Goal: Task Accomplishment & Management: Complete application form

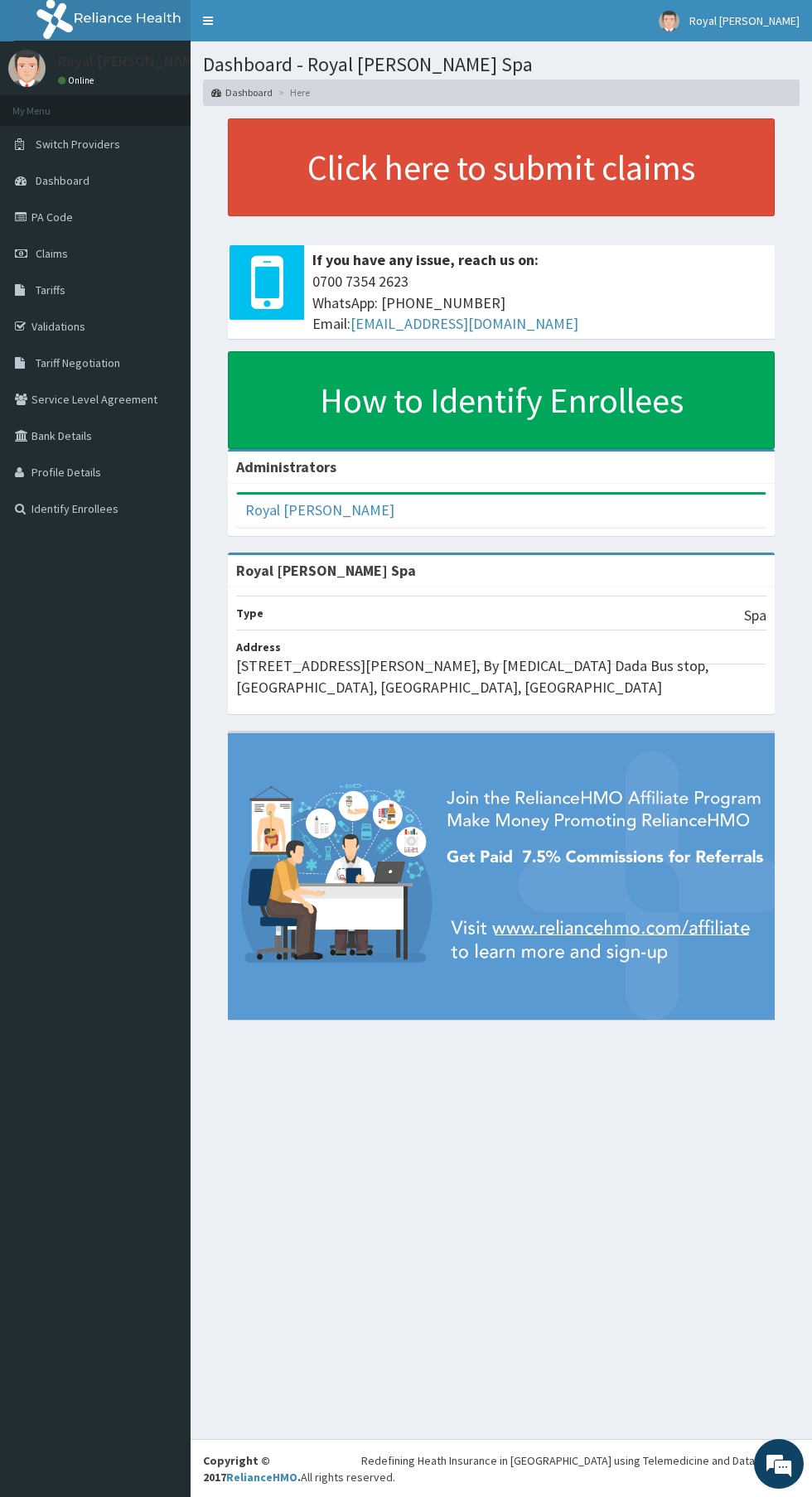
click at [138, 250] on link "Claims" at bounding box center [95, 253] width 190 height 37
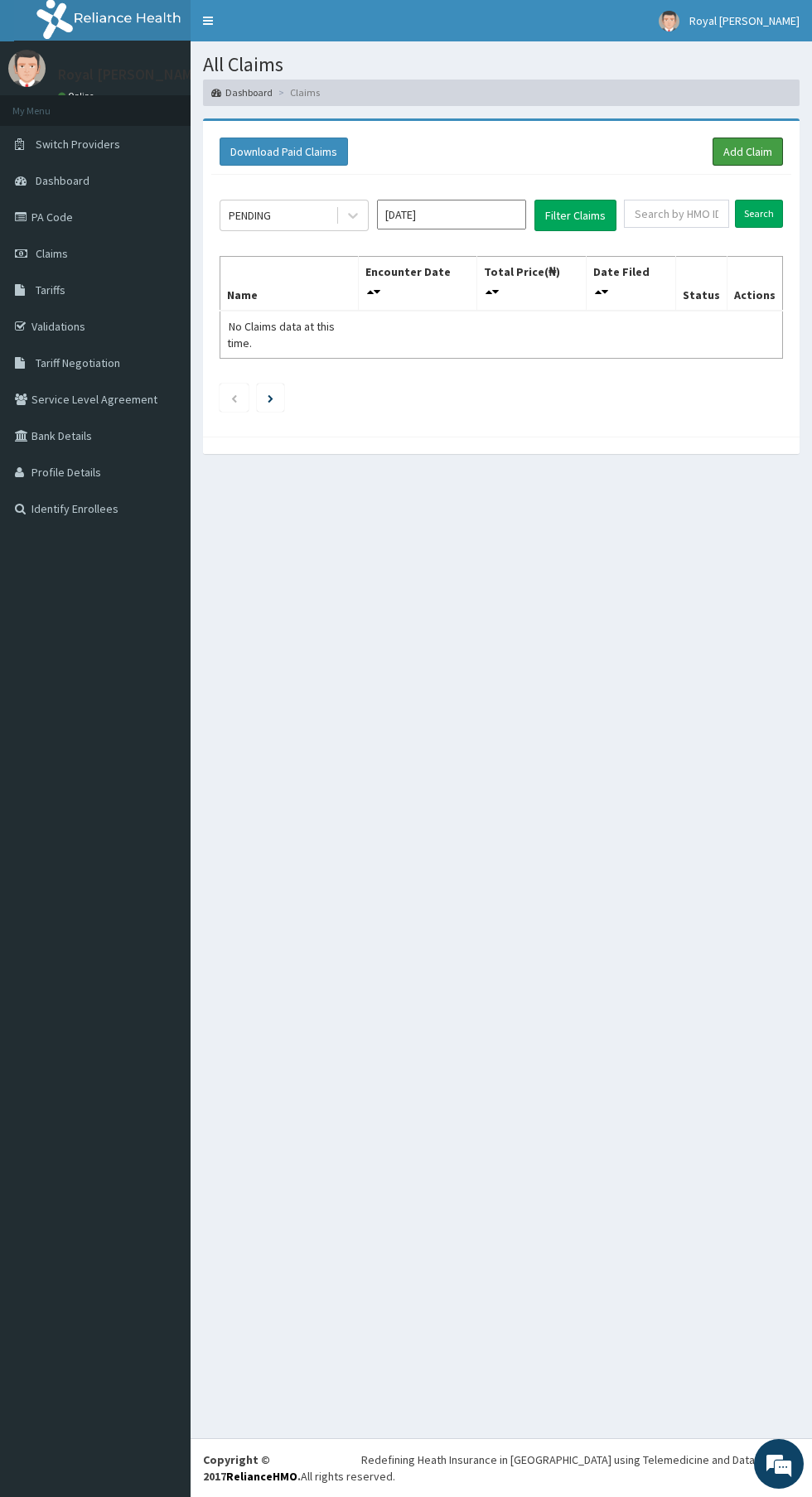
click at [759, 153] on link "Add Claim" at bounding box center [747, 151] width 71 height 28
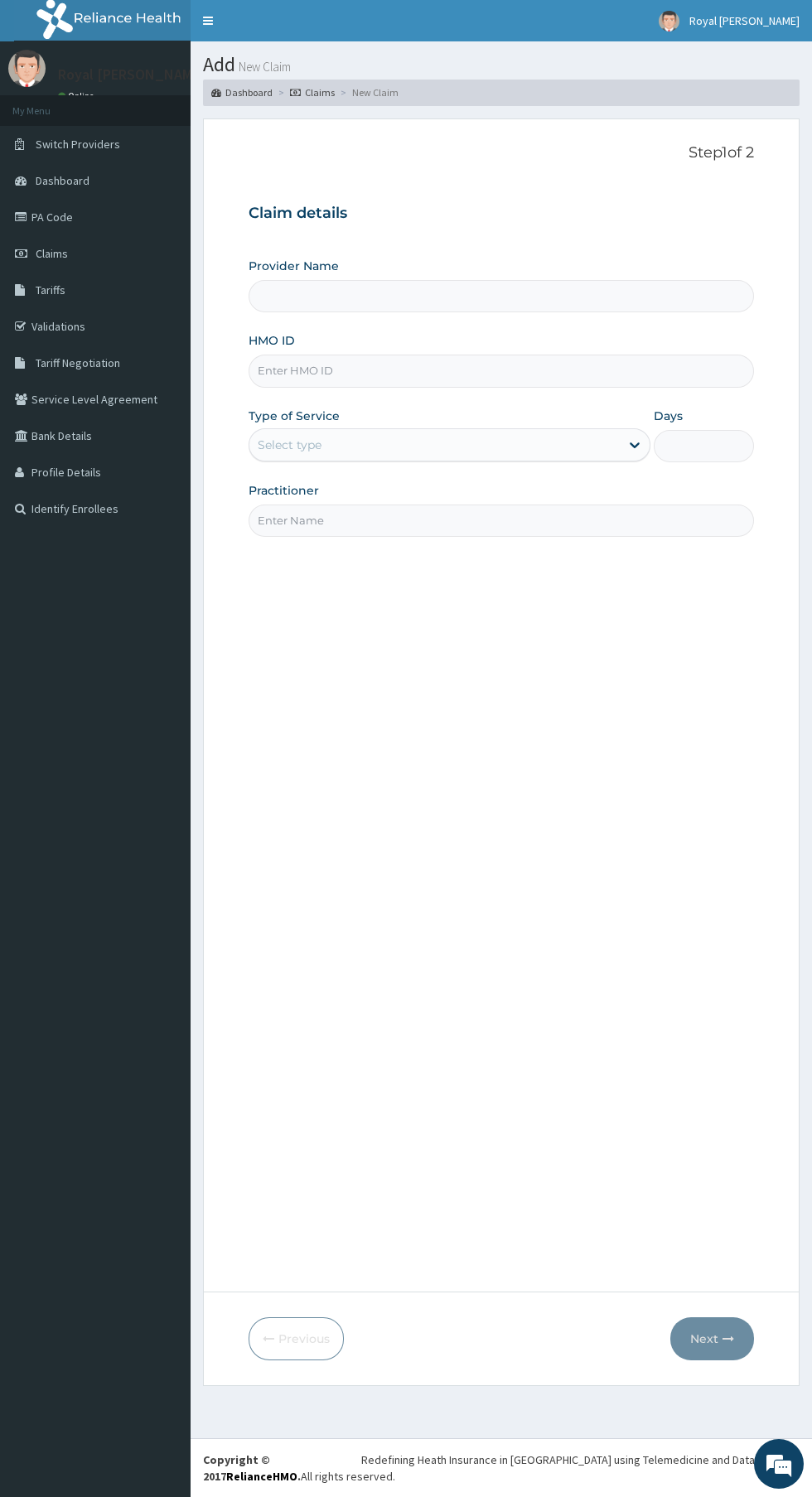
type input "Royal [PERSON_NAME] Spa"
type input "1"
click at [79, 217] on link "PA Code" at bounding box center [95, 217] width 190 height 37
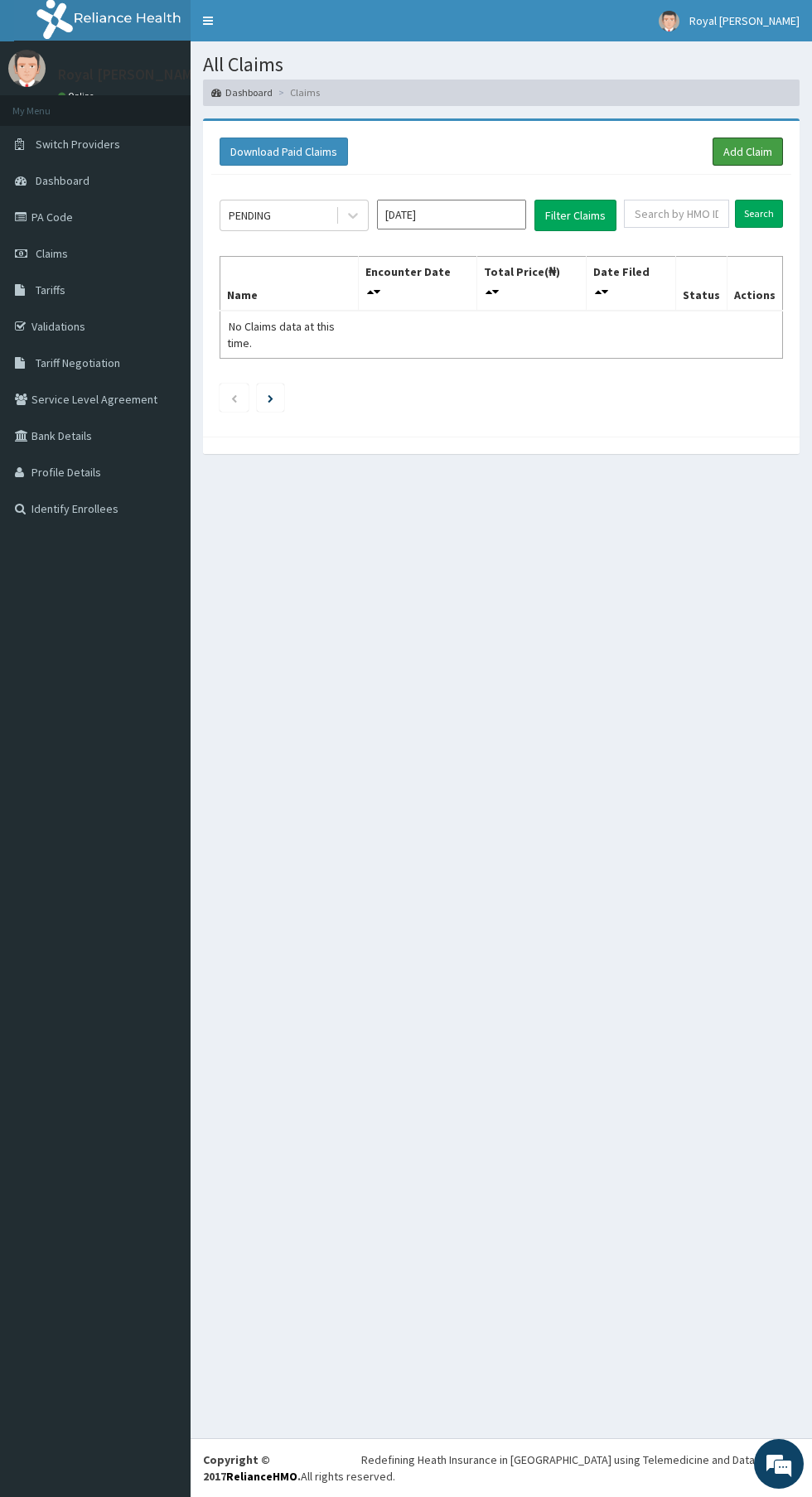
click at [745, 151] on link "Add Claim" at bounding box center [747, 151] width 71 height 28
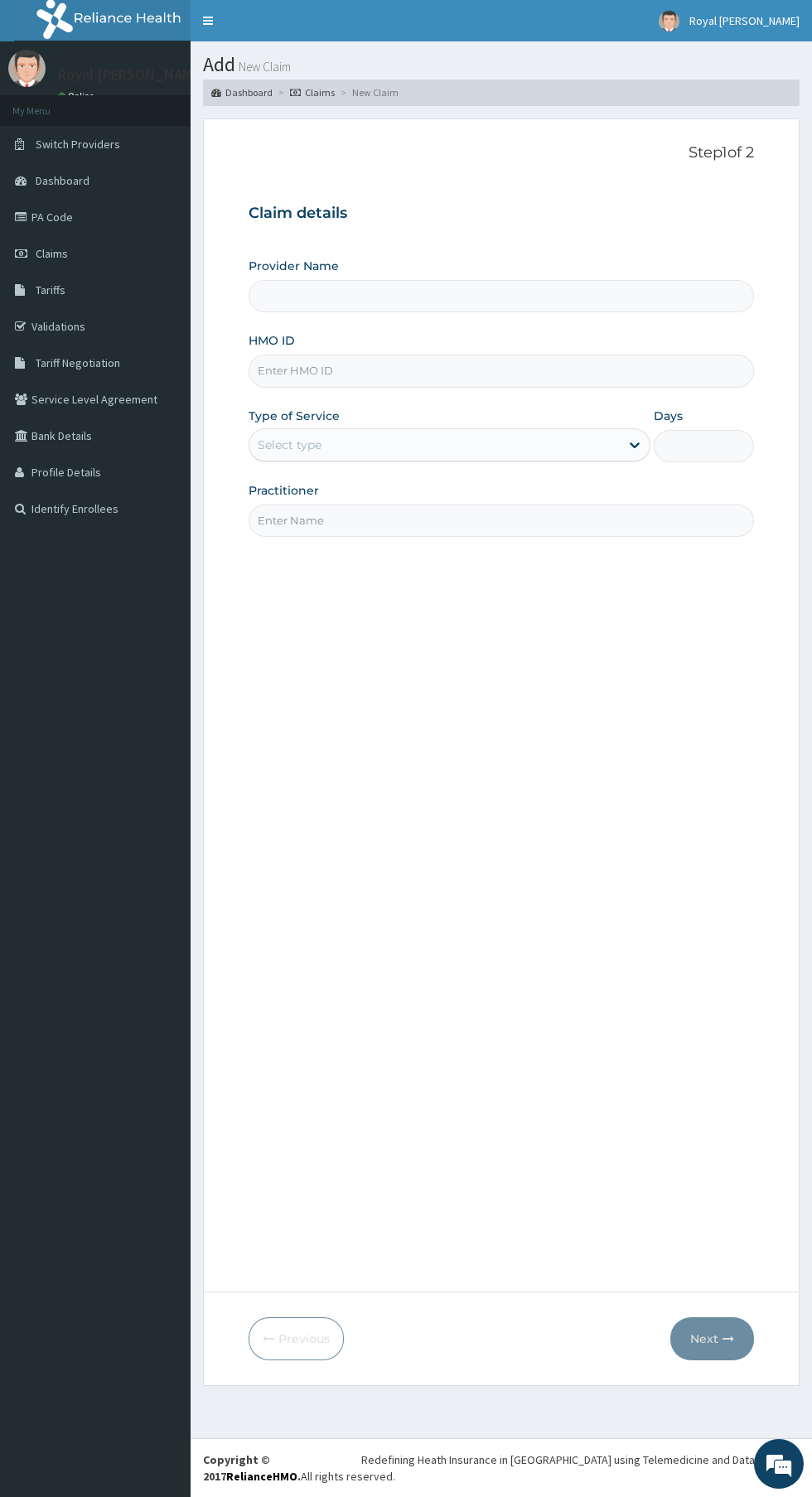
click at [539, 365] on input "HMO ID" at bounding box center [501, 370] width 506 height 32
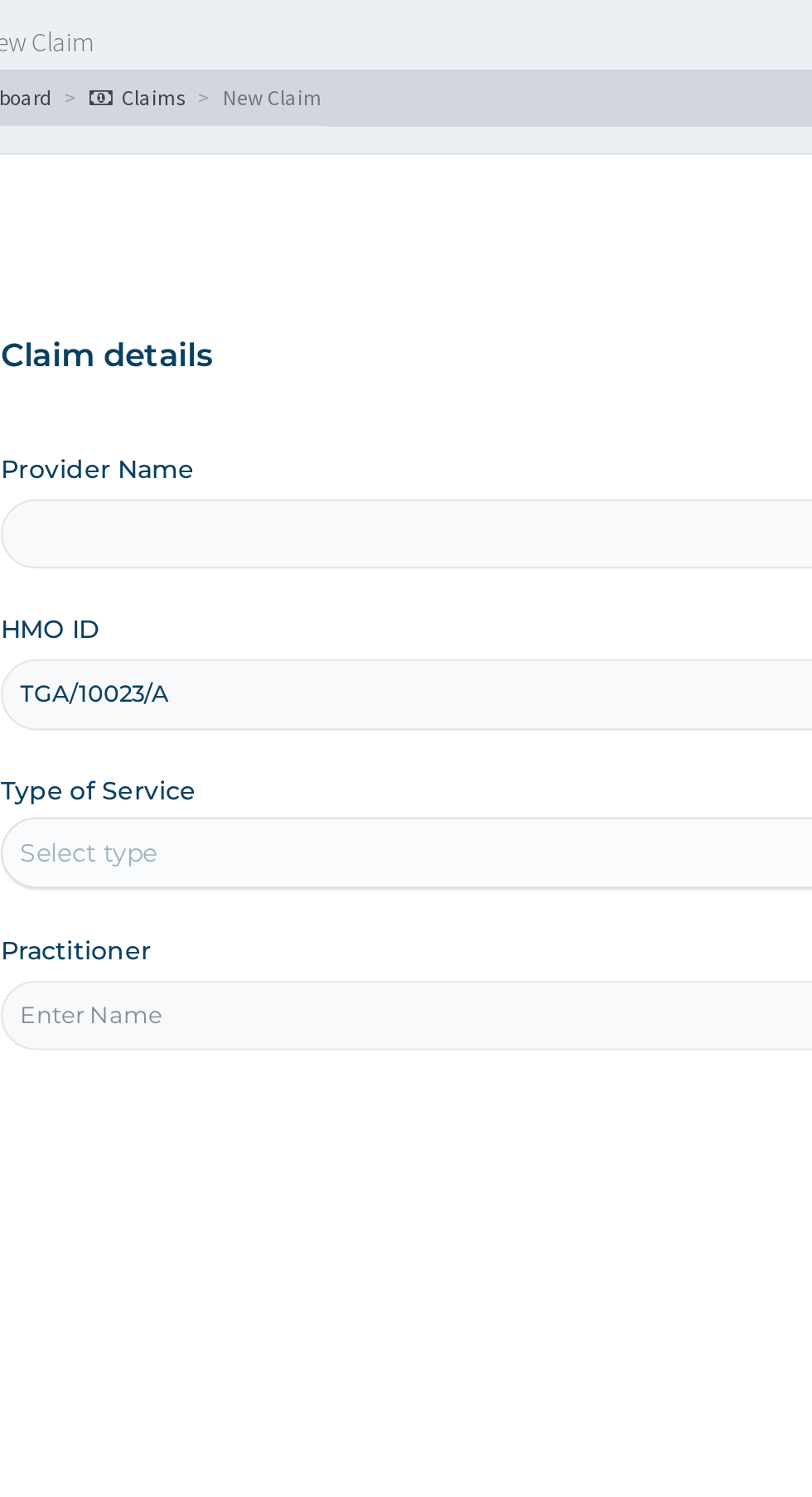
type input "TGA/10023/A"
click at [468, 293] on input "Provider Name" at bounding box center [501, 296] width 506 height 32
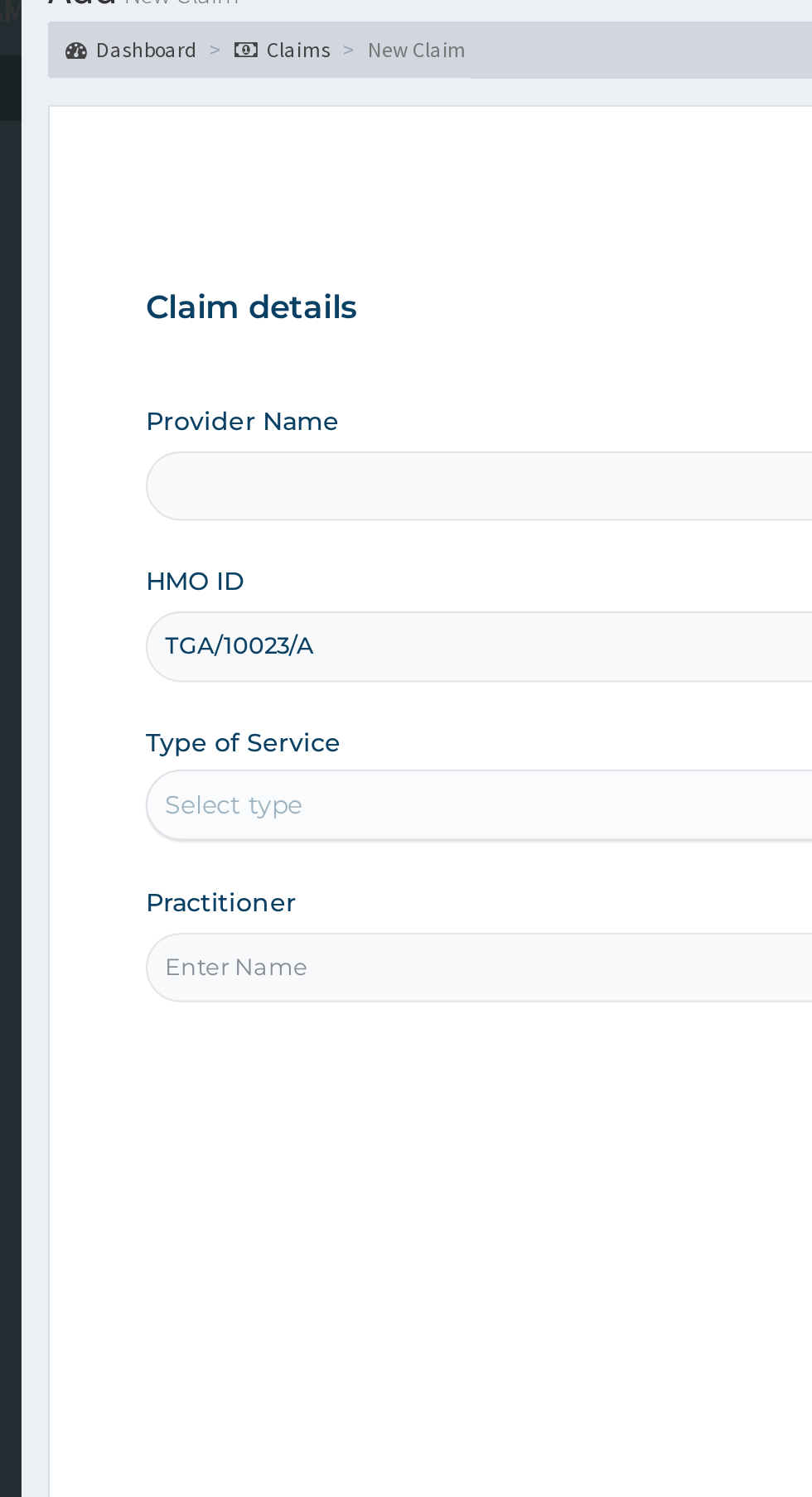
type input "Royal [PERSON_NAME] Spa"
type input "1"
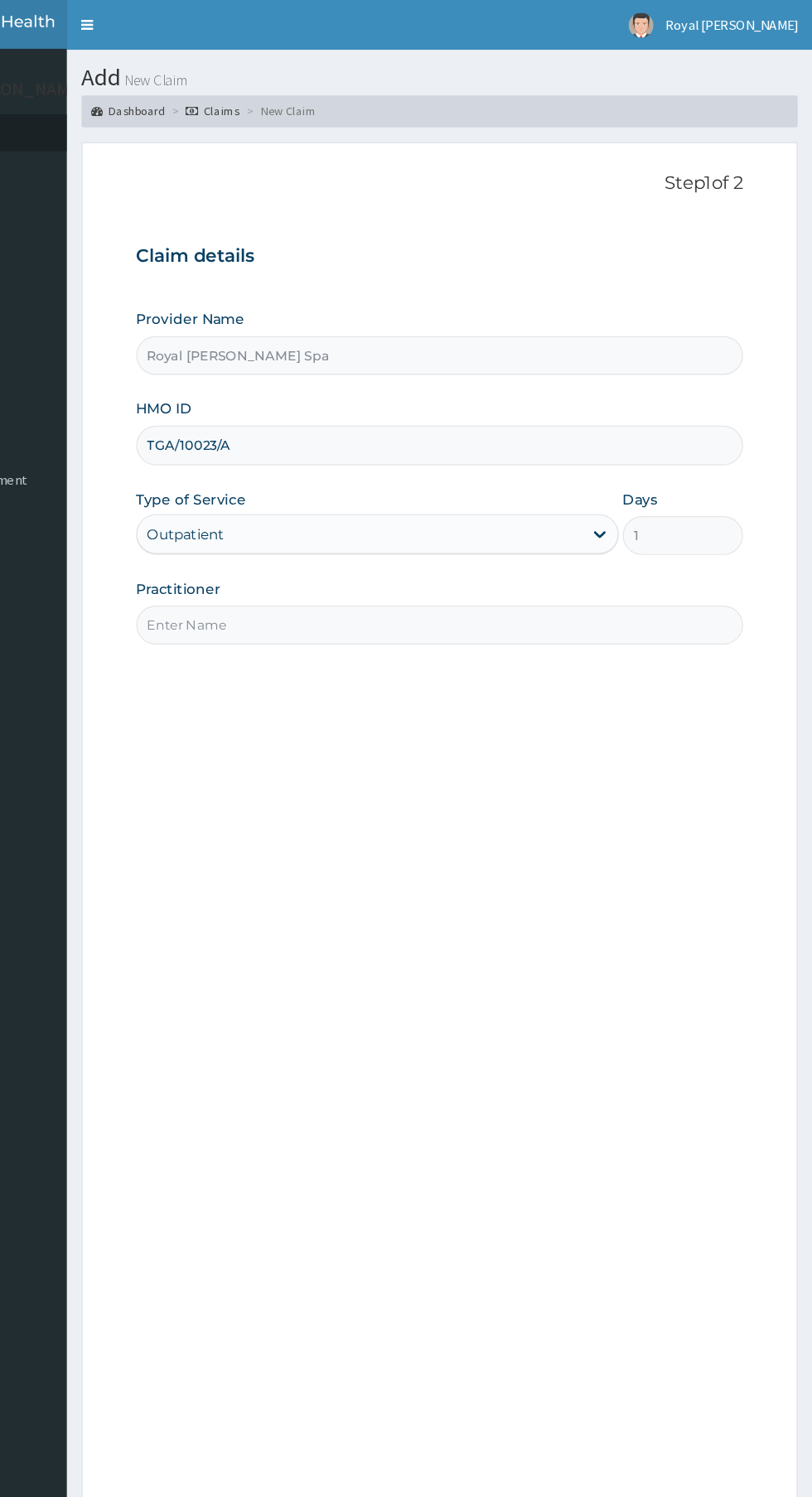
click at [537, 523] on input "Practitioner" at bounding box center [501, 521] width 506 height 32
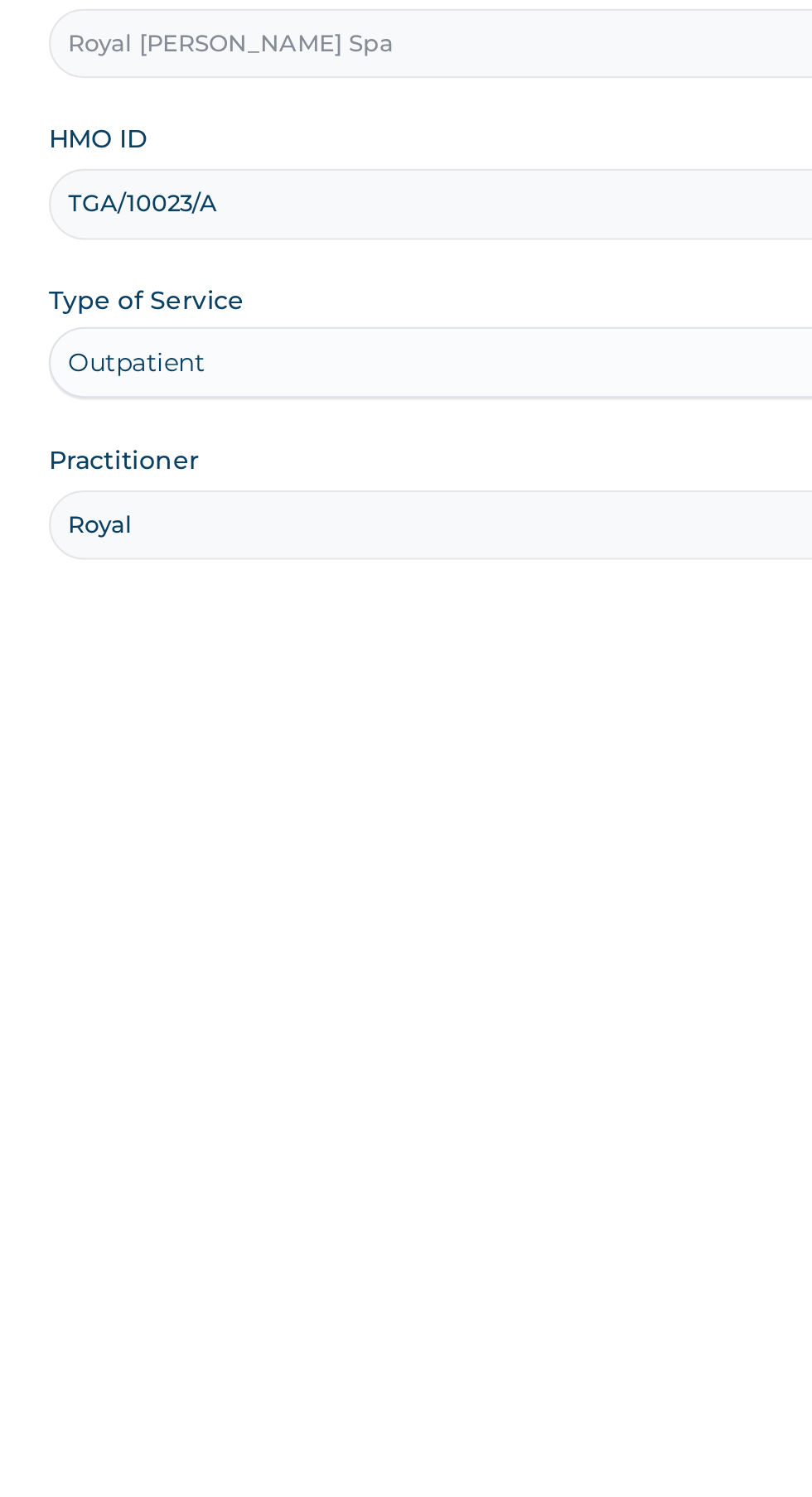
type input "Royal [PERSON_NAME]"
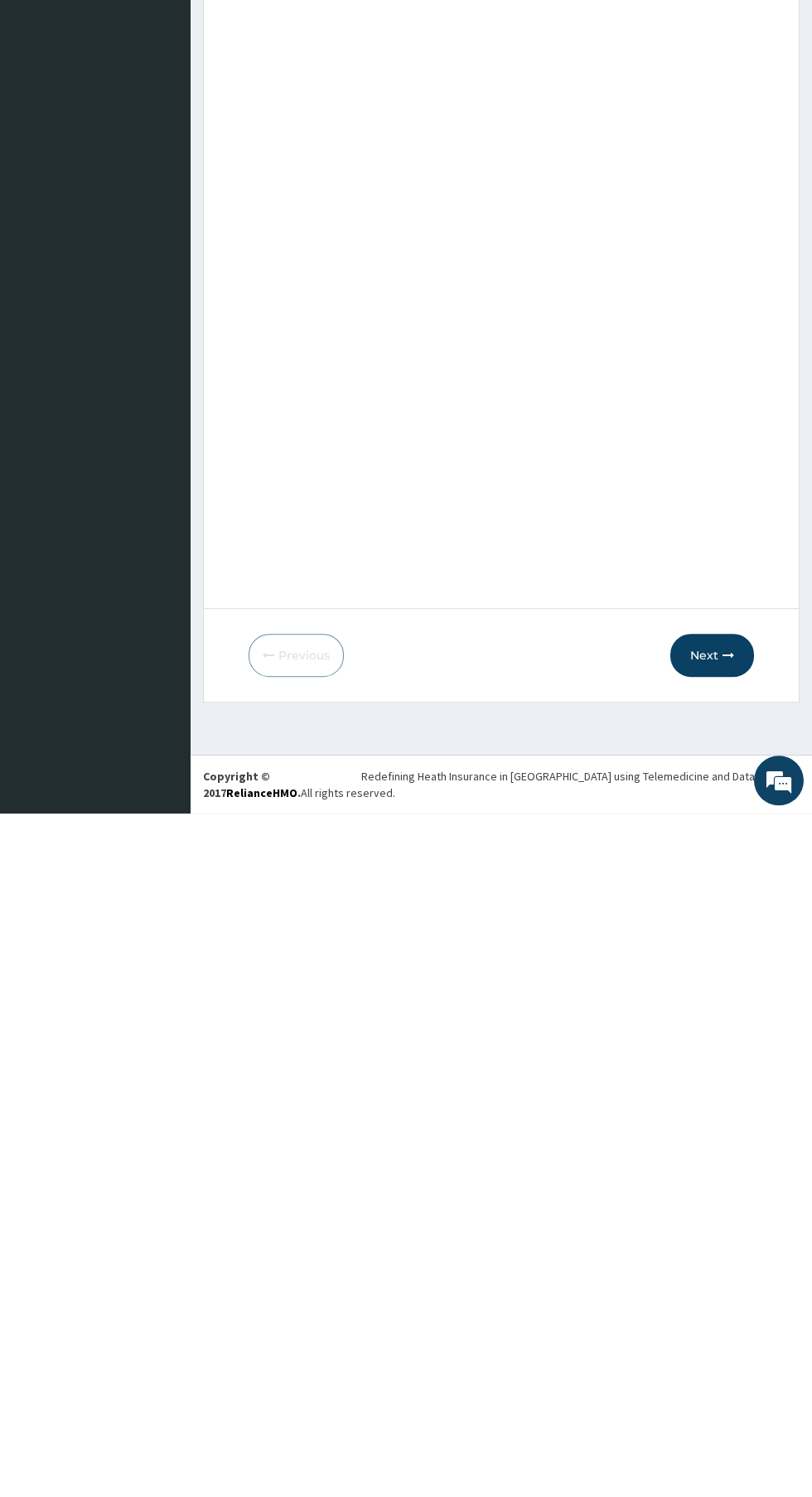
click at [724, 1335] on icon "button" at bounding box center [727, 1338] width 11 height 11
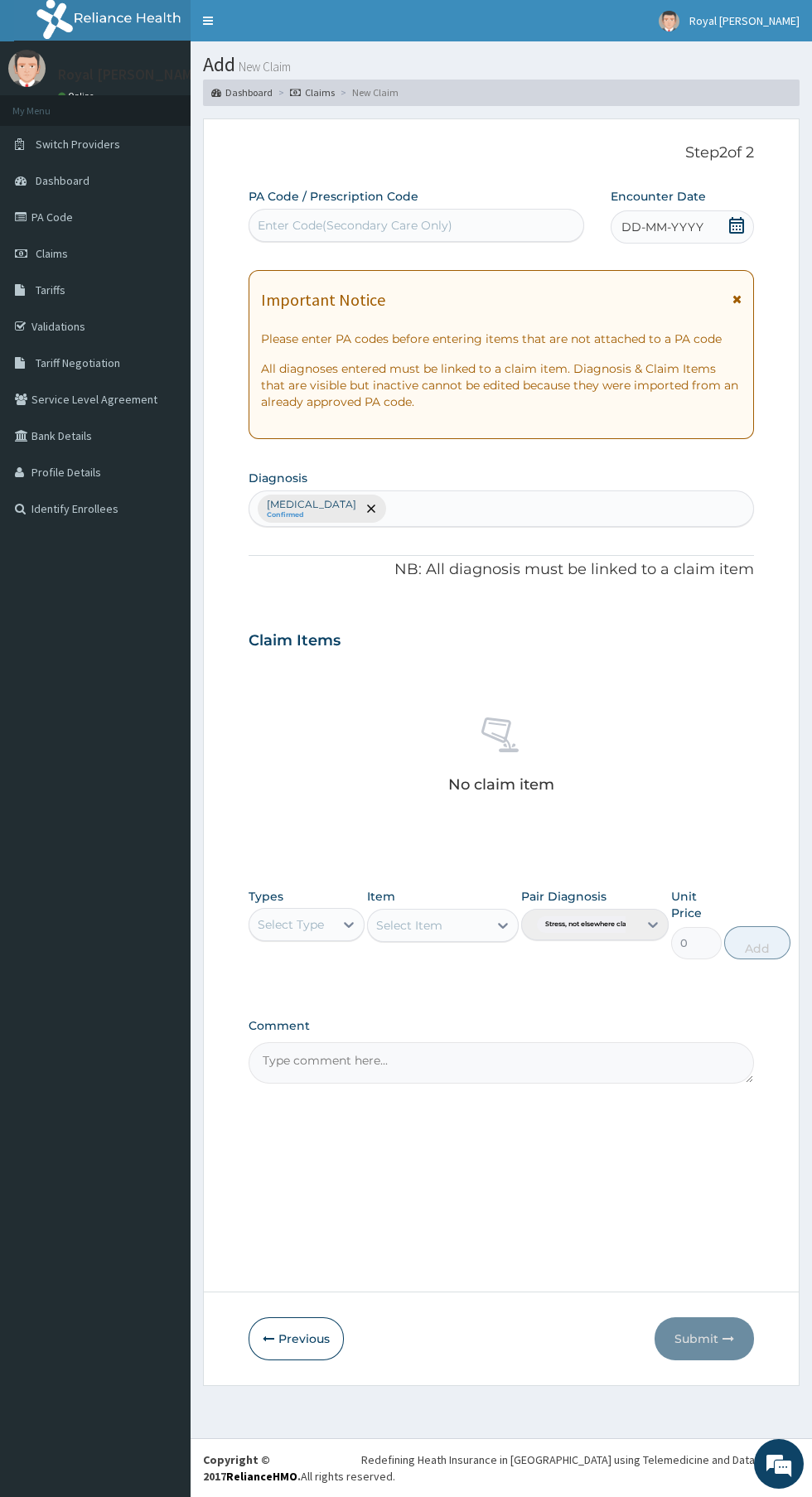
click at [122, 214] on link "PA Code" at bounding box center [95, 217] width 190 height 37
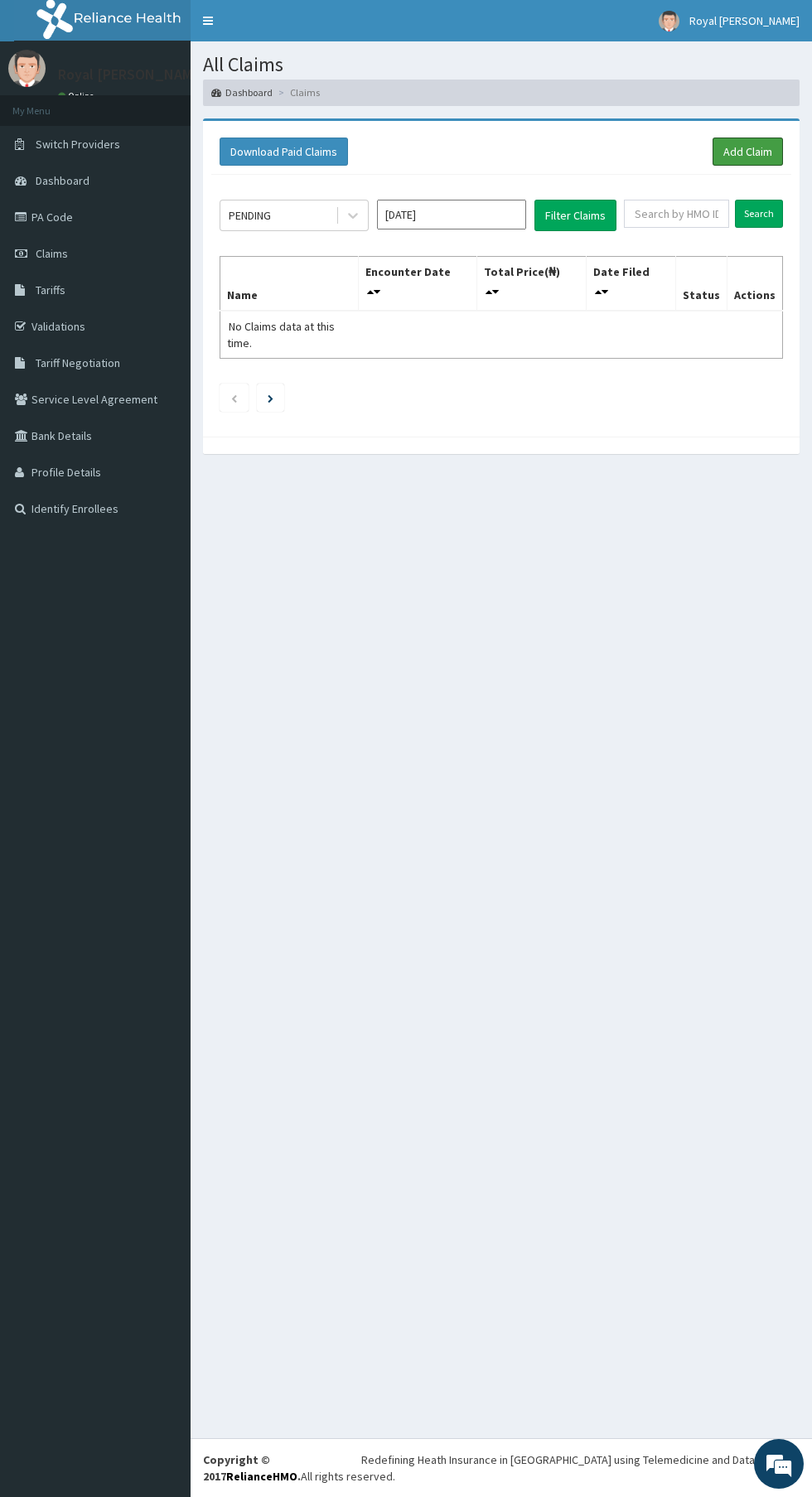
click at [737, 156] on link "Add Claim" at bounding box center [747, 151] width 71 height 28
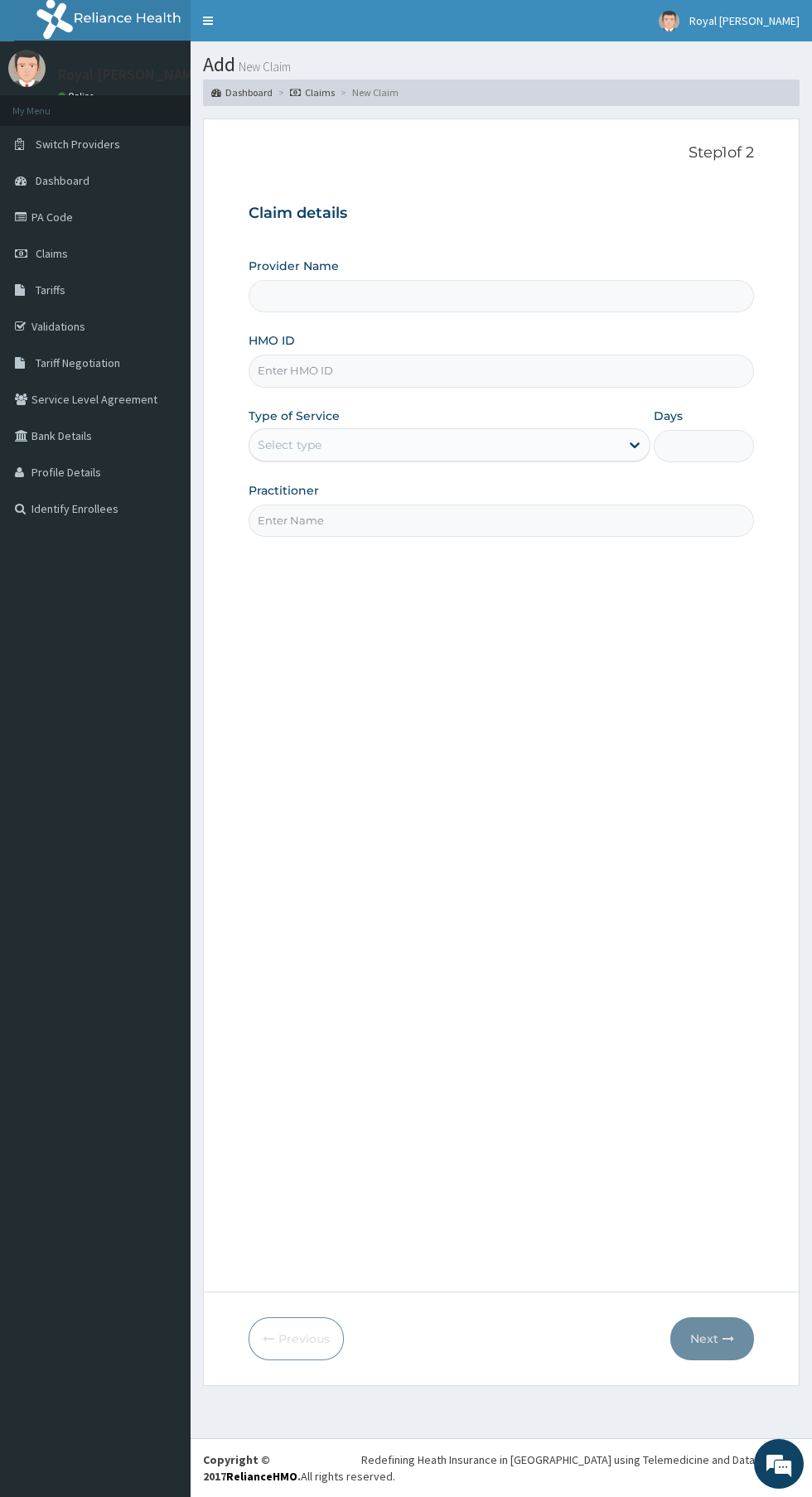
click at [523, 372] on input "HMO ID" at bounding box center [501, 370] width 506 height 32
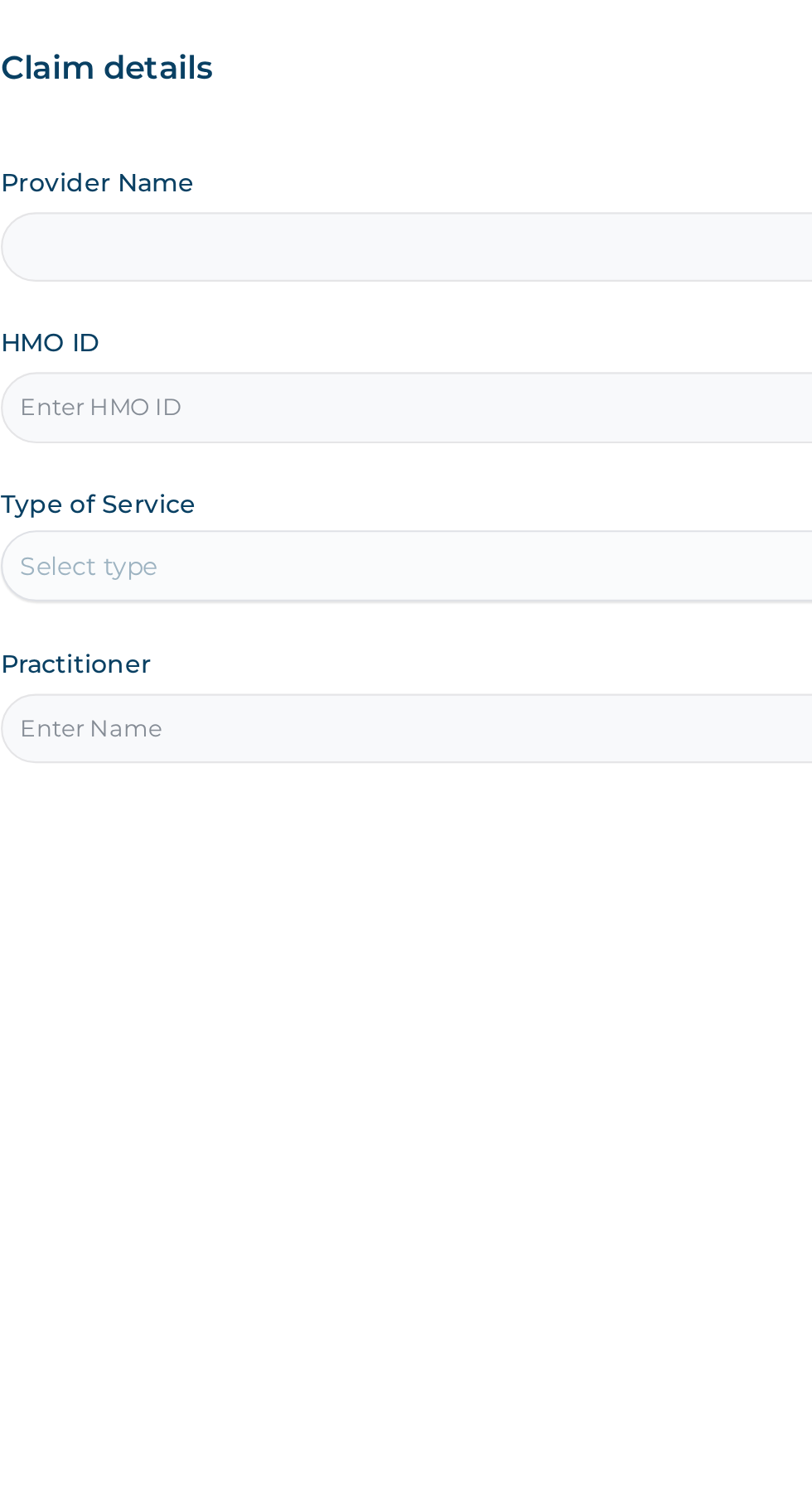
type input "Oct 10, 2025 06:34:50 PM"
type input "Royal [PERSON_NAME] Spa"
type input "1"
type input "V"
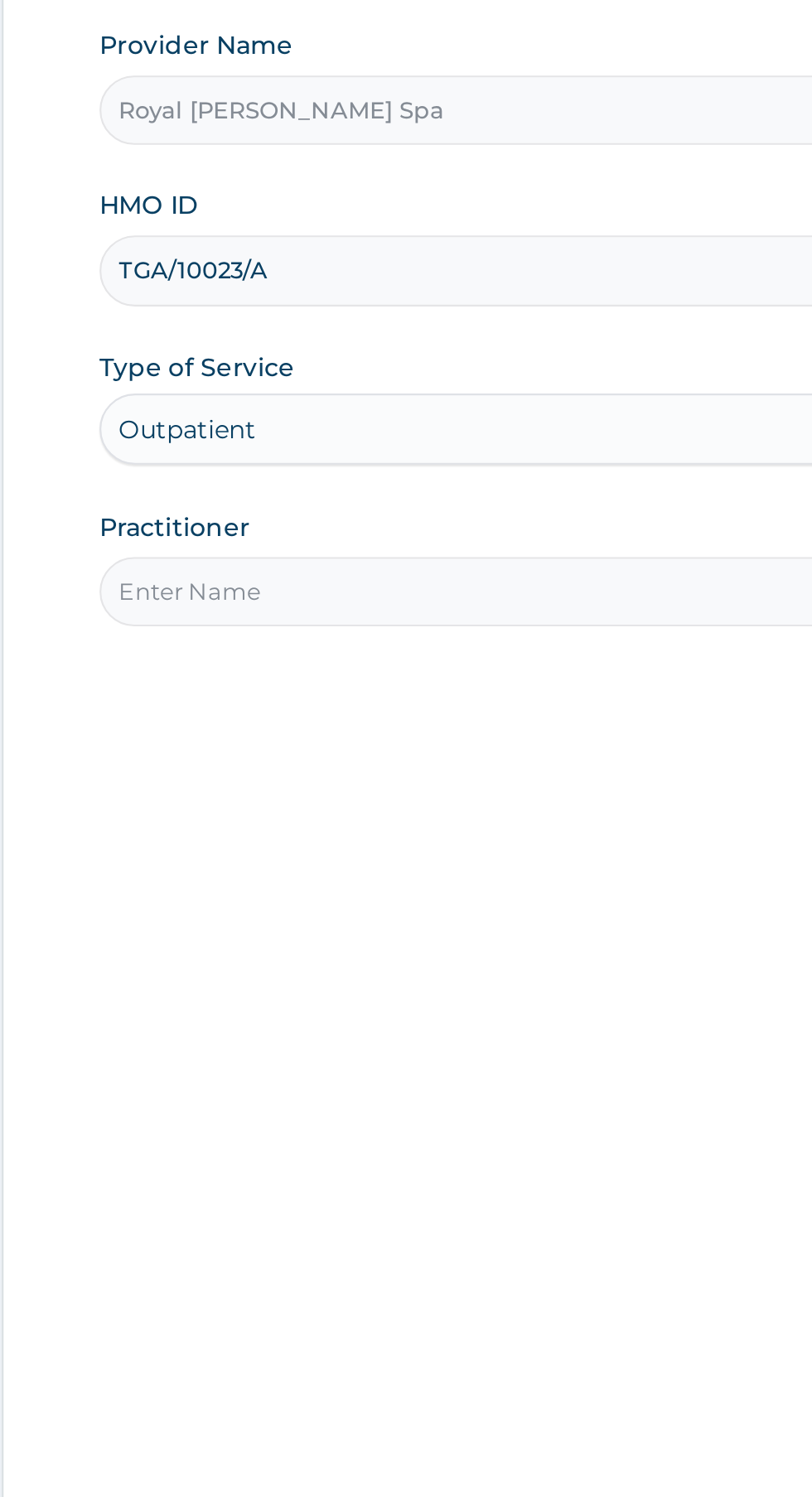
type input "TGA/10023/A"
click at [414, 523] on input "Practitioner" at bounding box center [501, 521] width 506 height 32
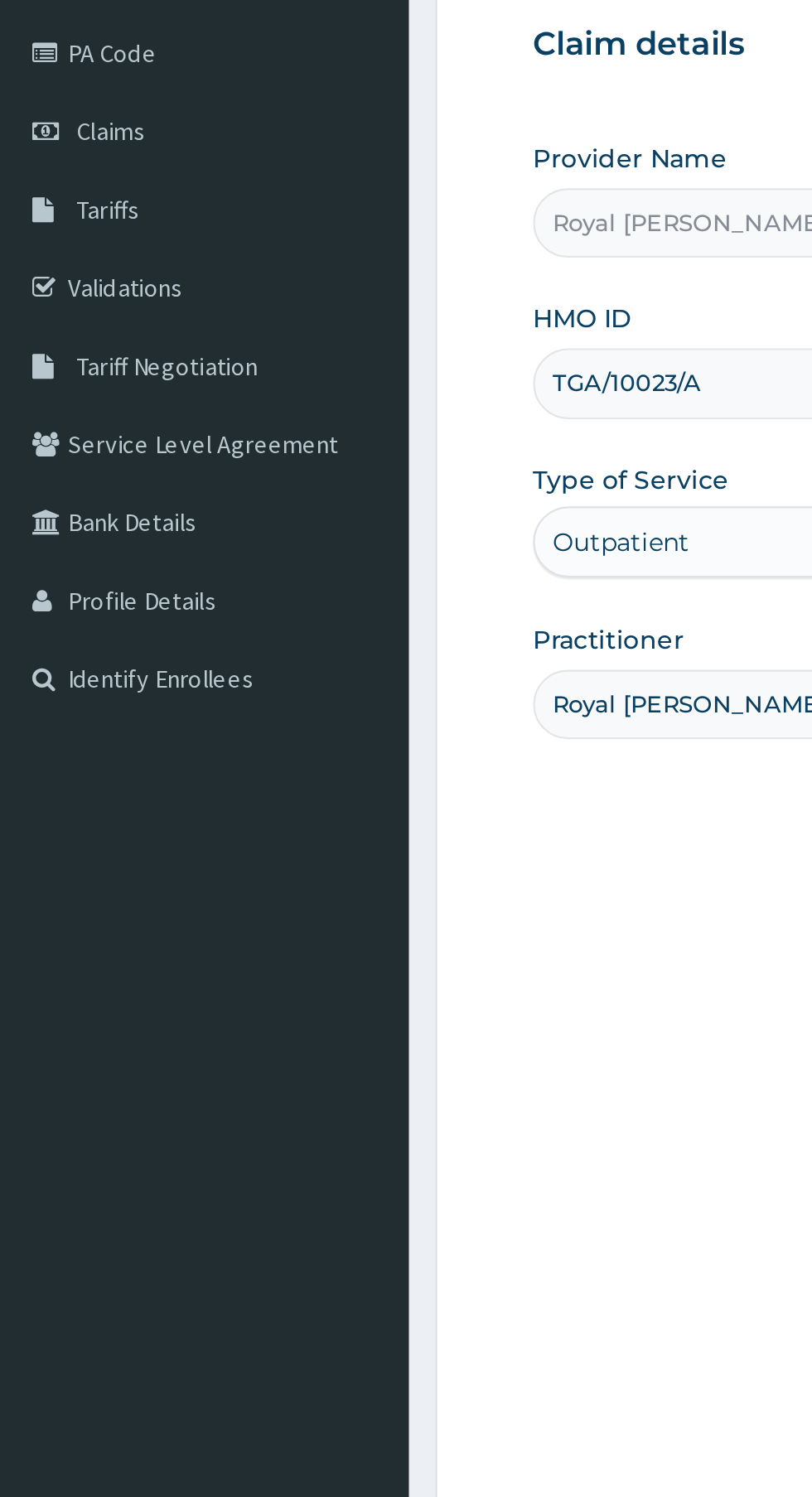
type input "Royal [PERSON_NAME]"
click at [114, 214] on link "PA Code" at bounding box center [95, 217] width 190 height 37
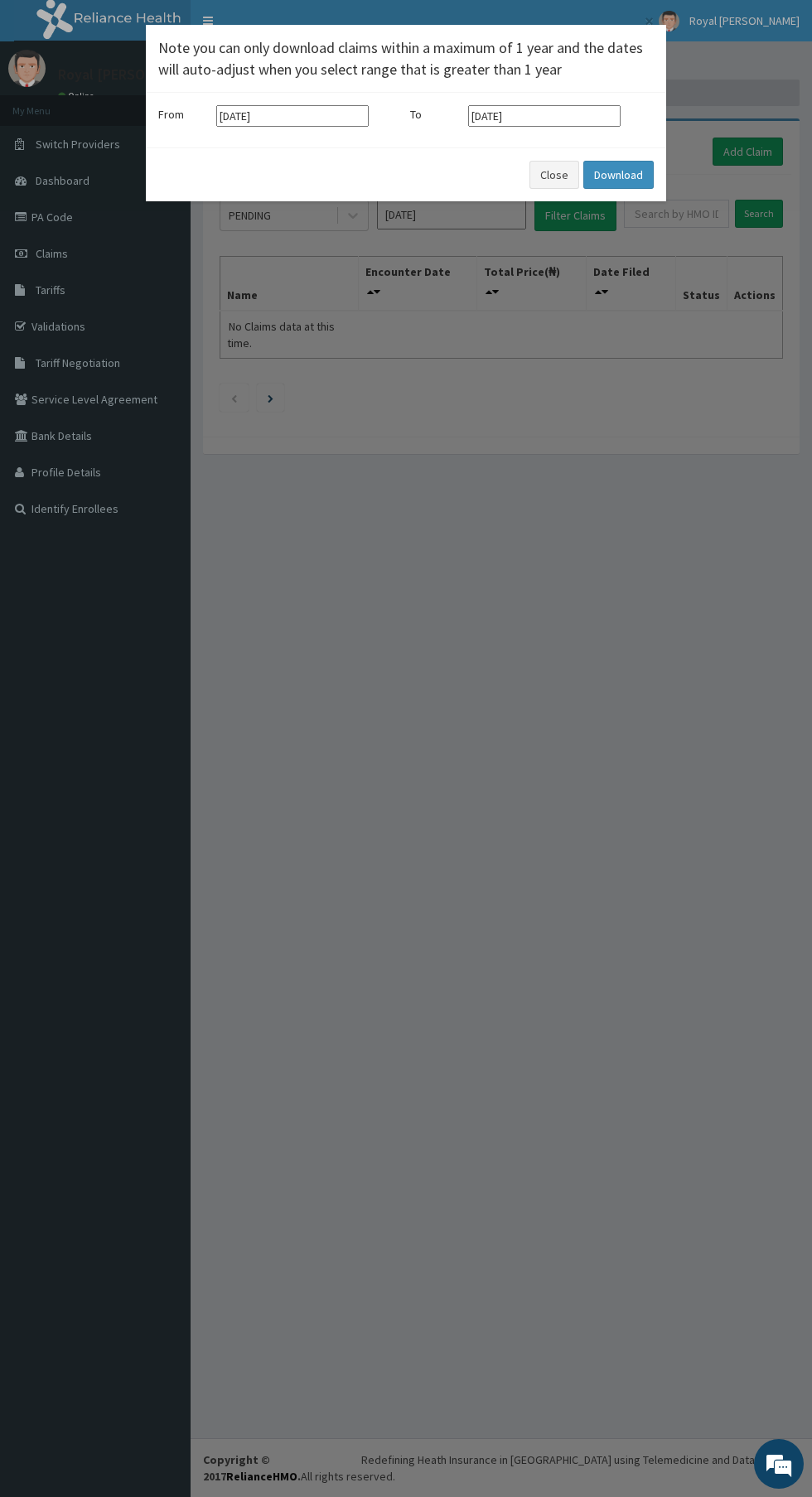
click at [323, 115] on input "15-07-2025" at bounding box center [292, 115] width 153 height 22
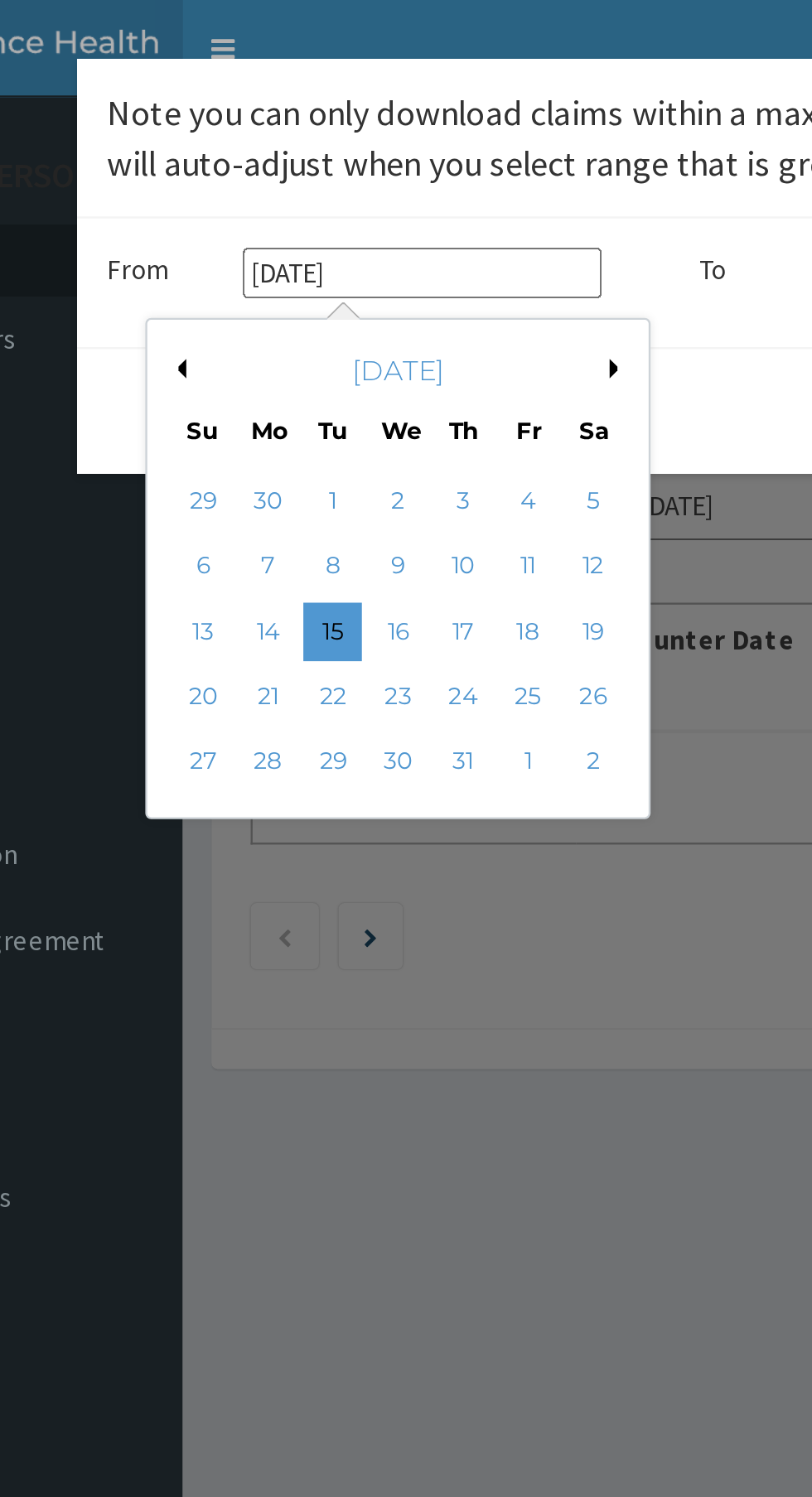
click at [245, 116] on input "15-07-2025" at bounding box center [292, 115] width 153 height 22
click at [375, 156] on button "Next Month" at bounding box center [376, 156] width 8 height 8
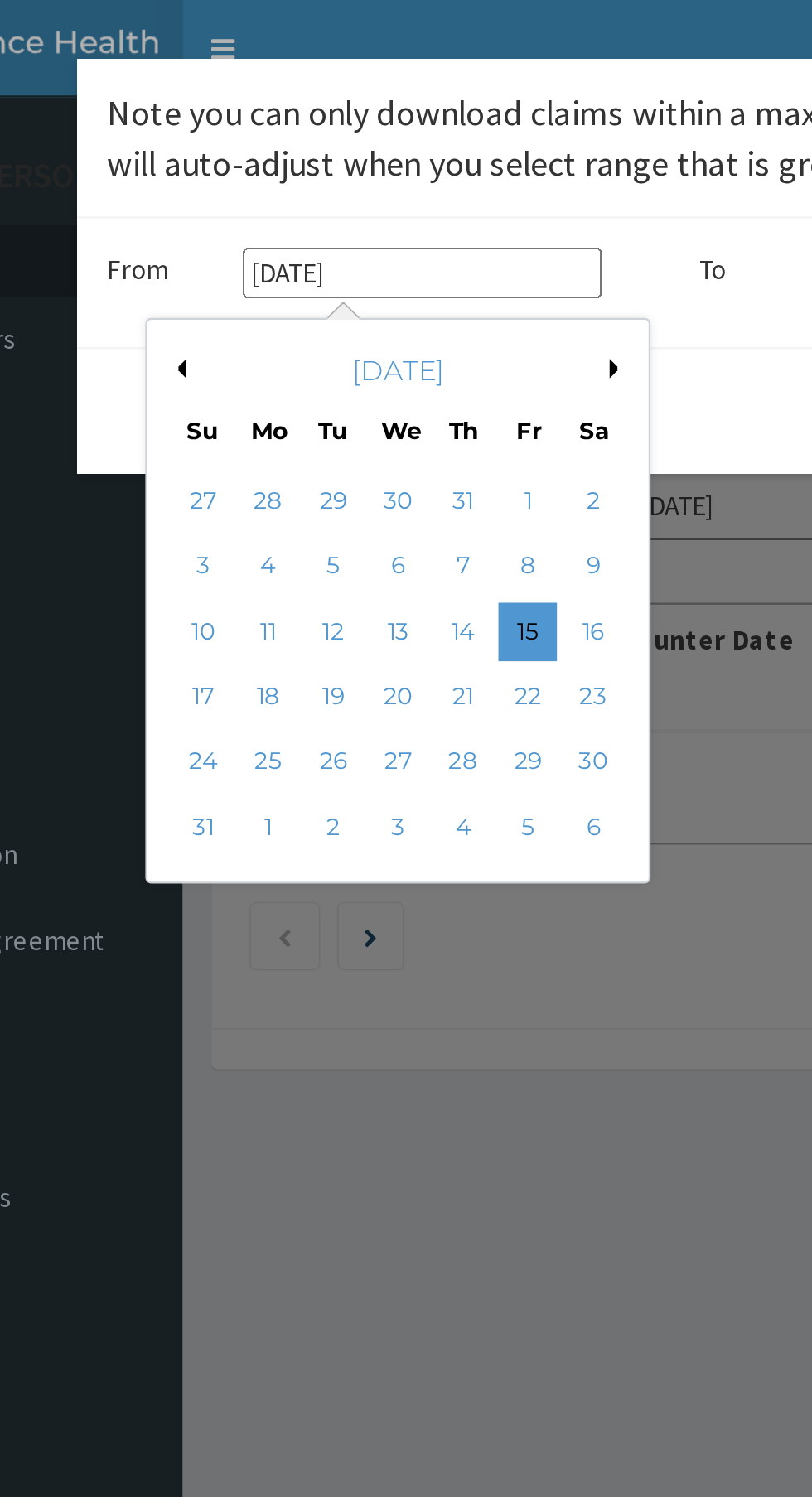
click at [190, 156] on button "Previous Month" at bounding box center [188, 156] width 8 height 8
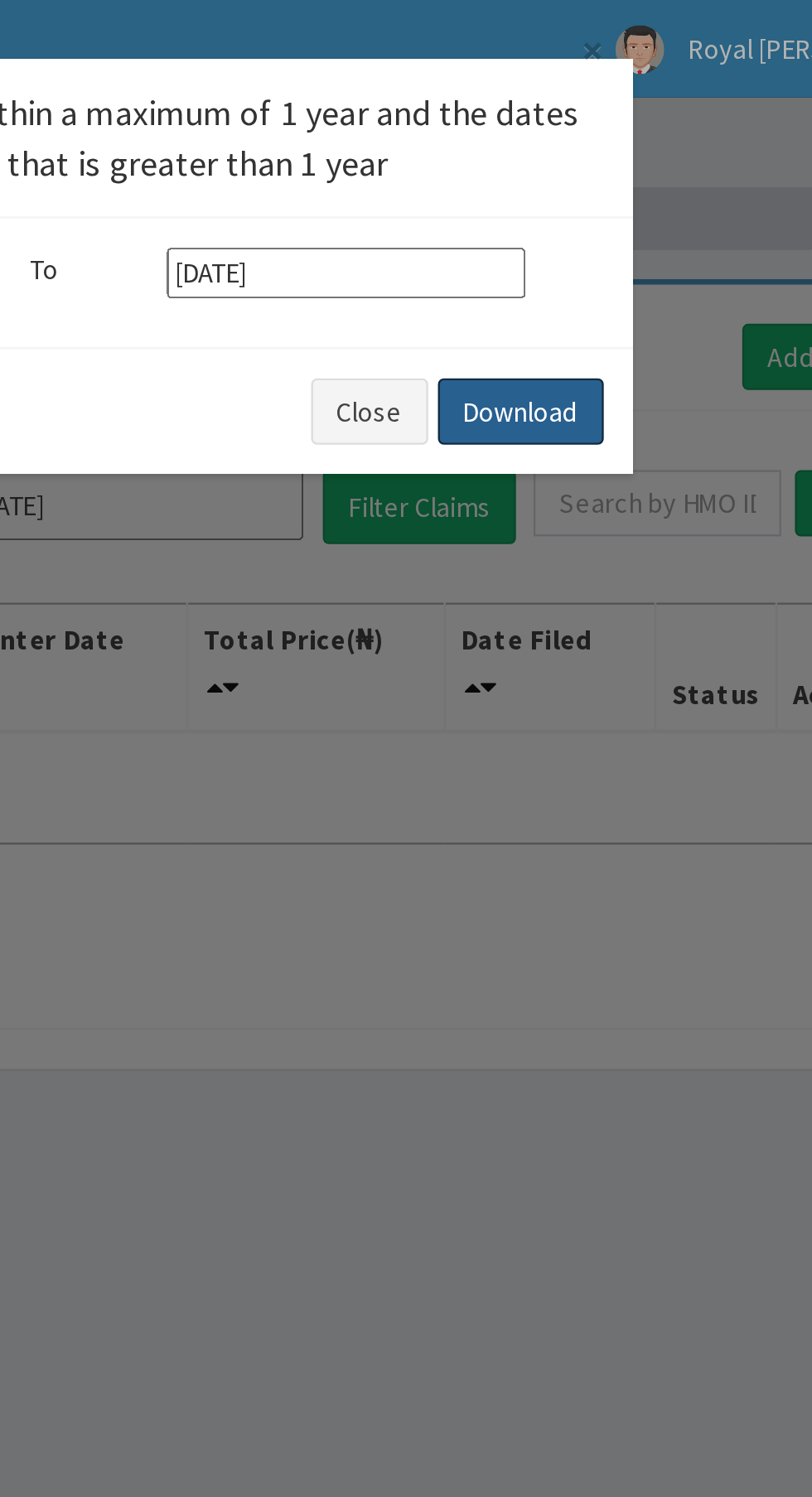
click at [625, 169] on button "Download" at bounding box center [618, 175] width 71 height 28
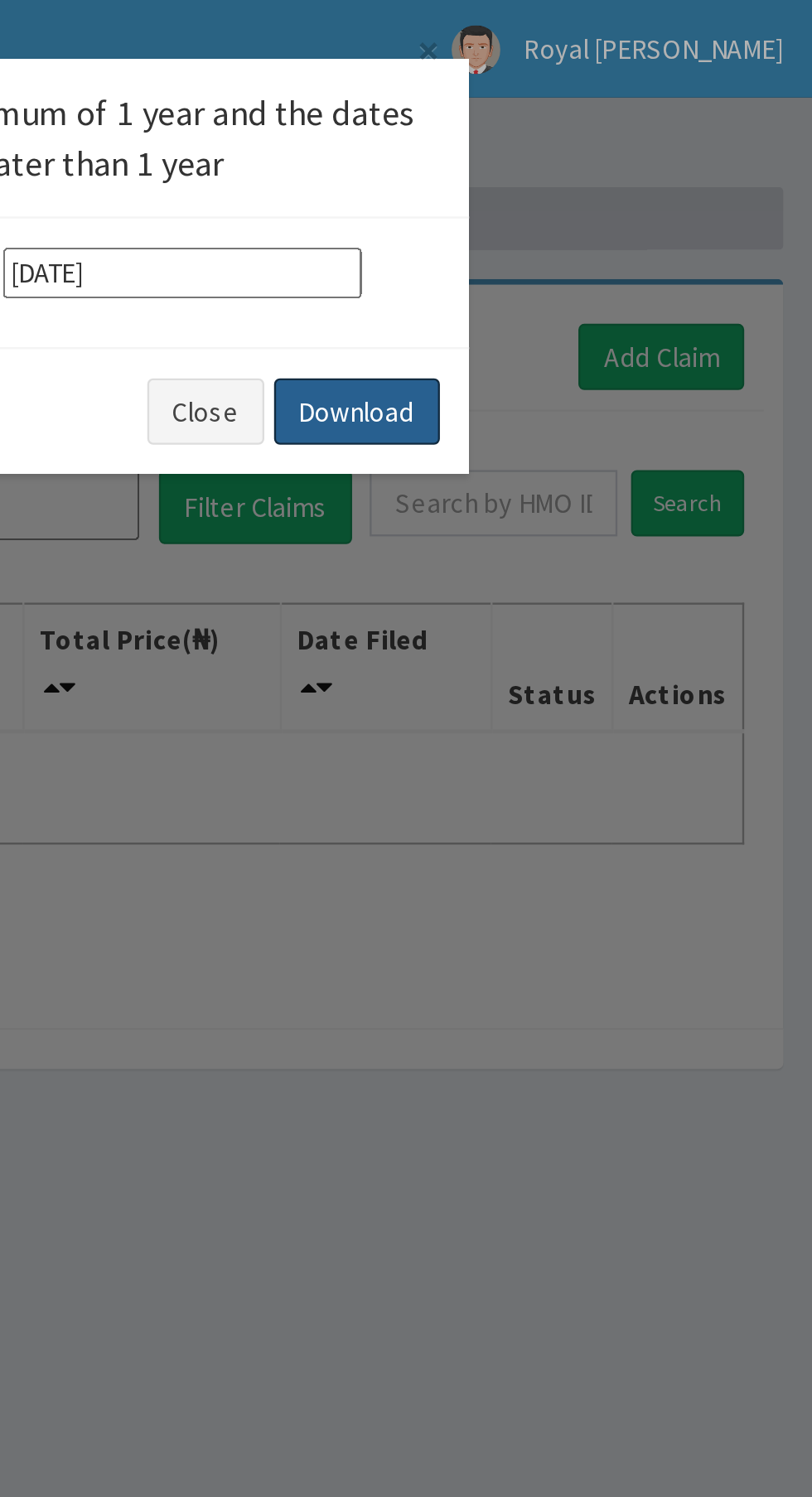
click at [641, 183] on button "Download" at bounding box center [618, 175] width 71 height 28
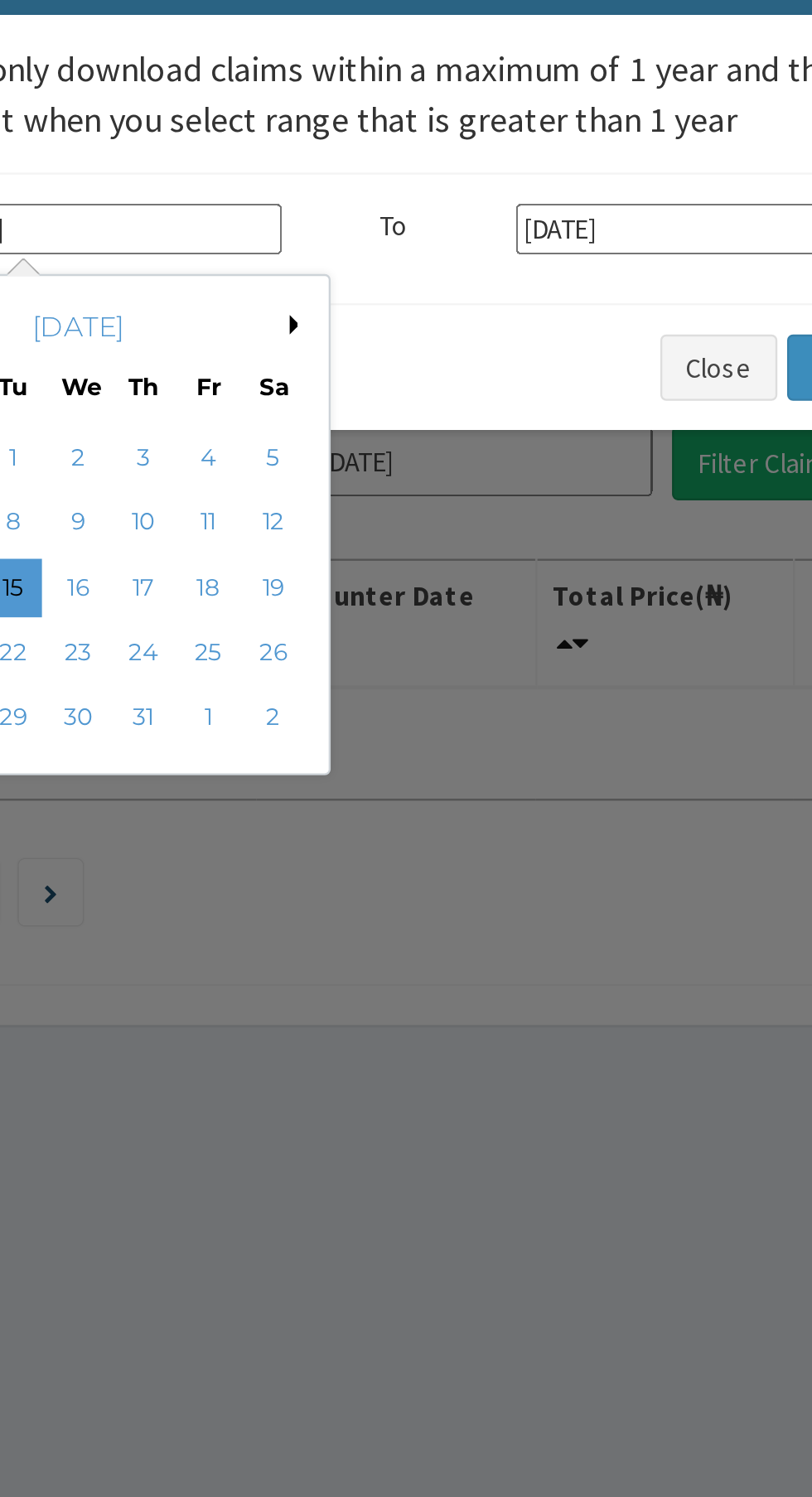
click at [437, 166] on div "Previous Month Next Month July 2025 Su Mo Tu We Th Fr Sa 29 30 1 2 3 4 5 6 7 8 …" at bounding box center [315, 244] width 281 height 217
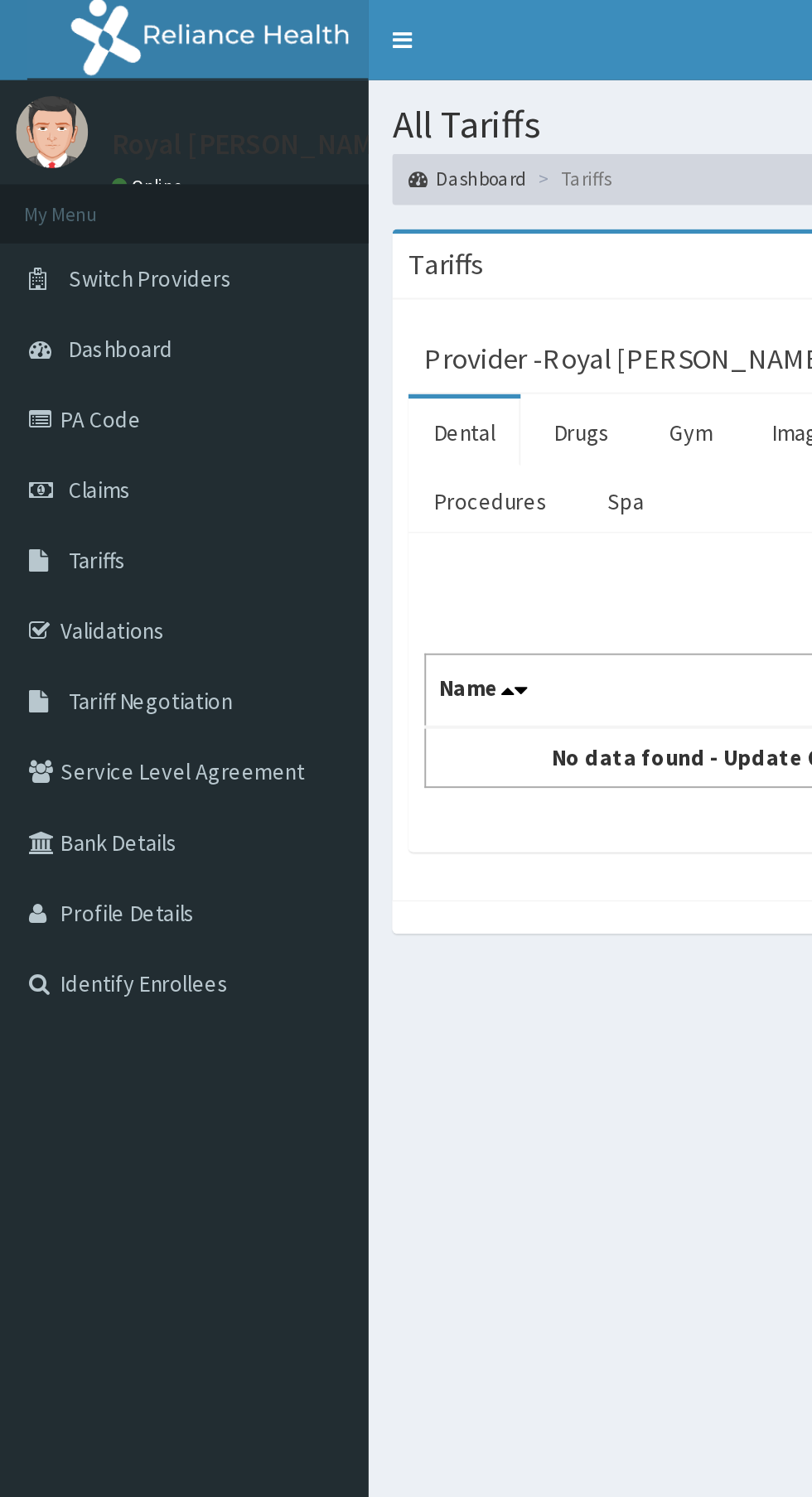
click at [81, 445] on link "Bank Details" at bounding box center [95, 436] width 190 height 37
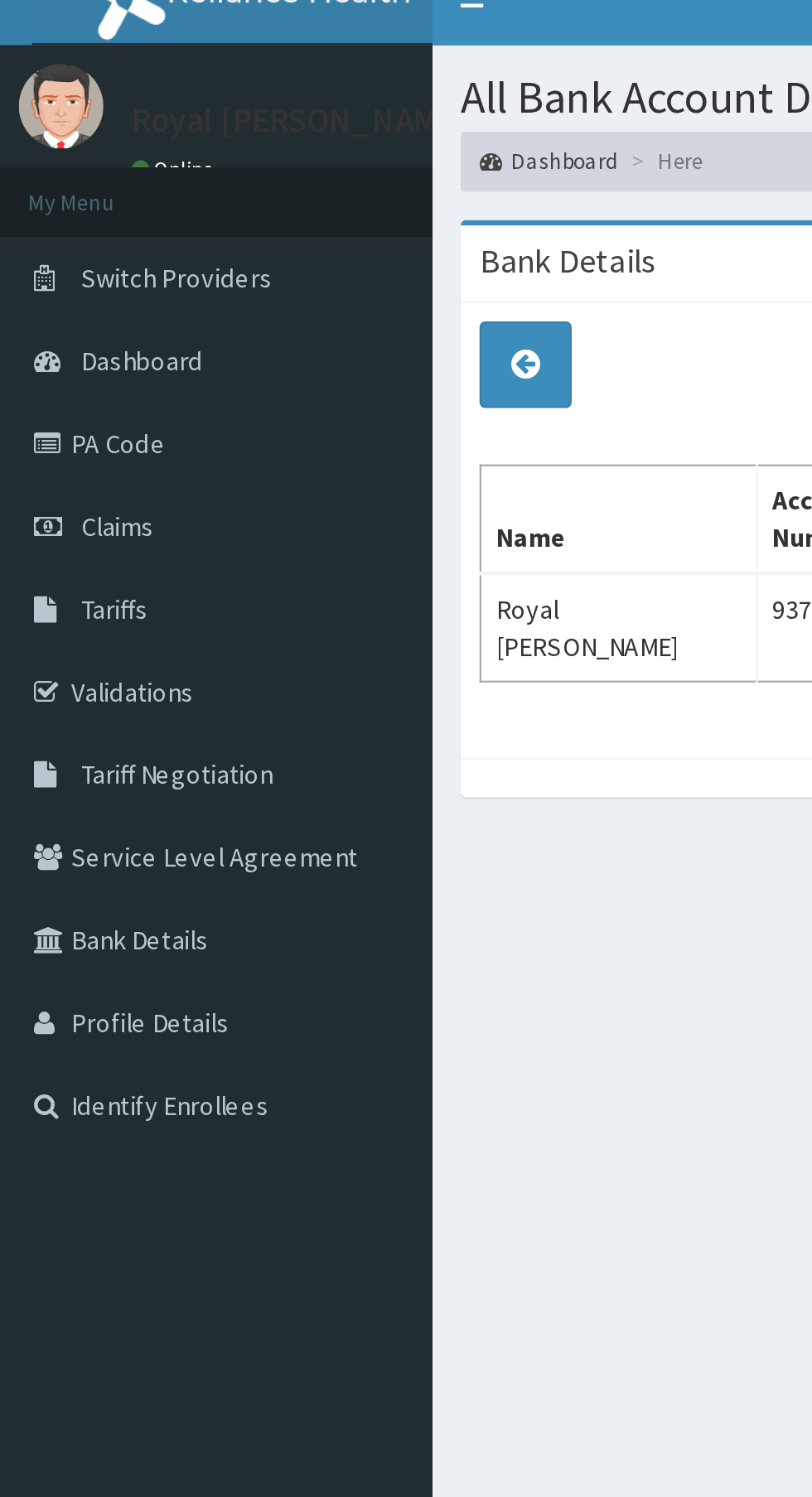
click at [114, 153] on link "Switch Providers" at bounding box center [95, 144] width 190 height 37
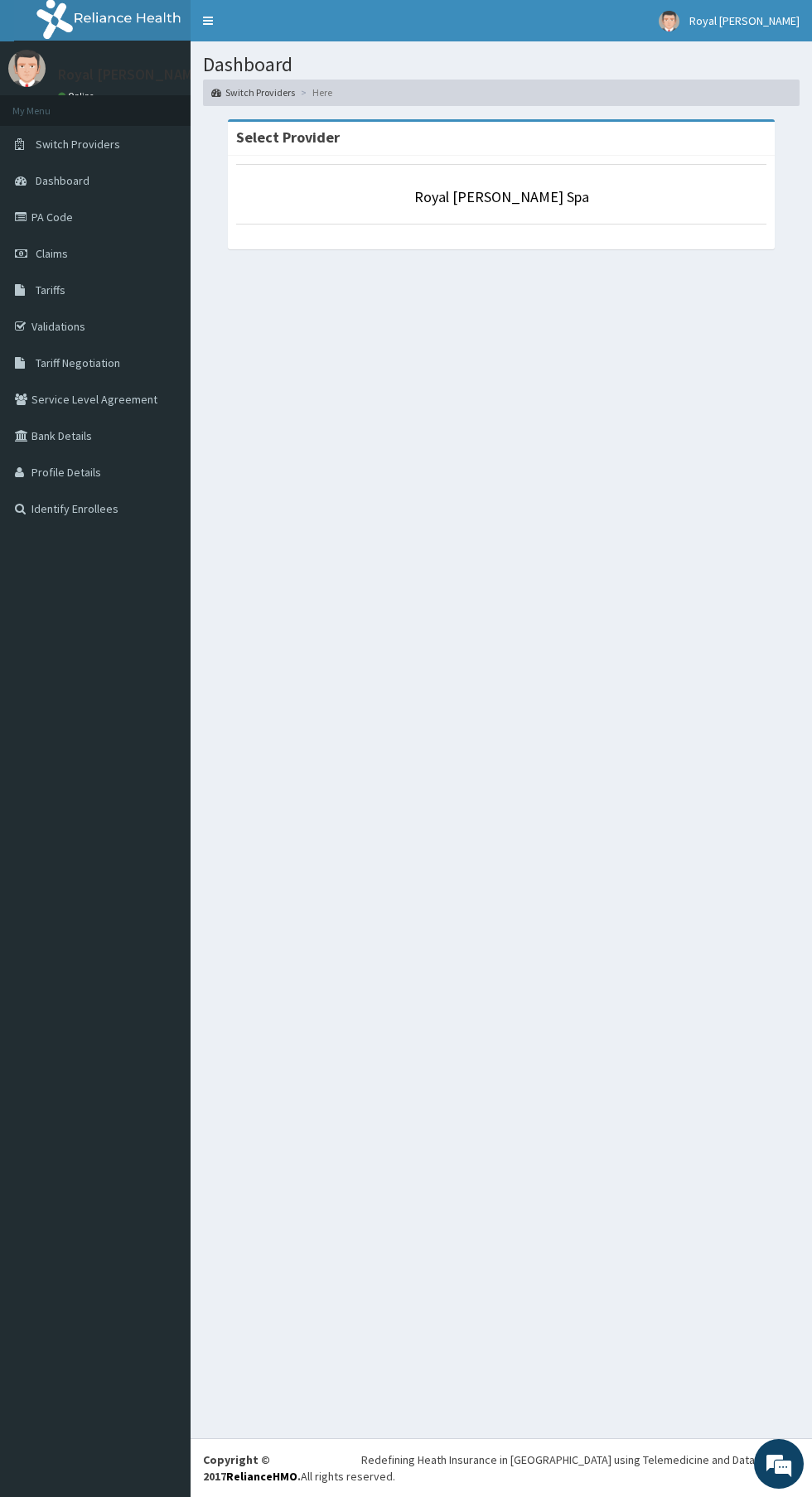
click at [82, 214] on link "PA Code" at bounding box center [95, 217] width 190 height 37
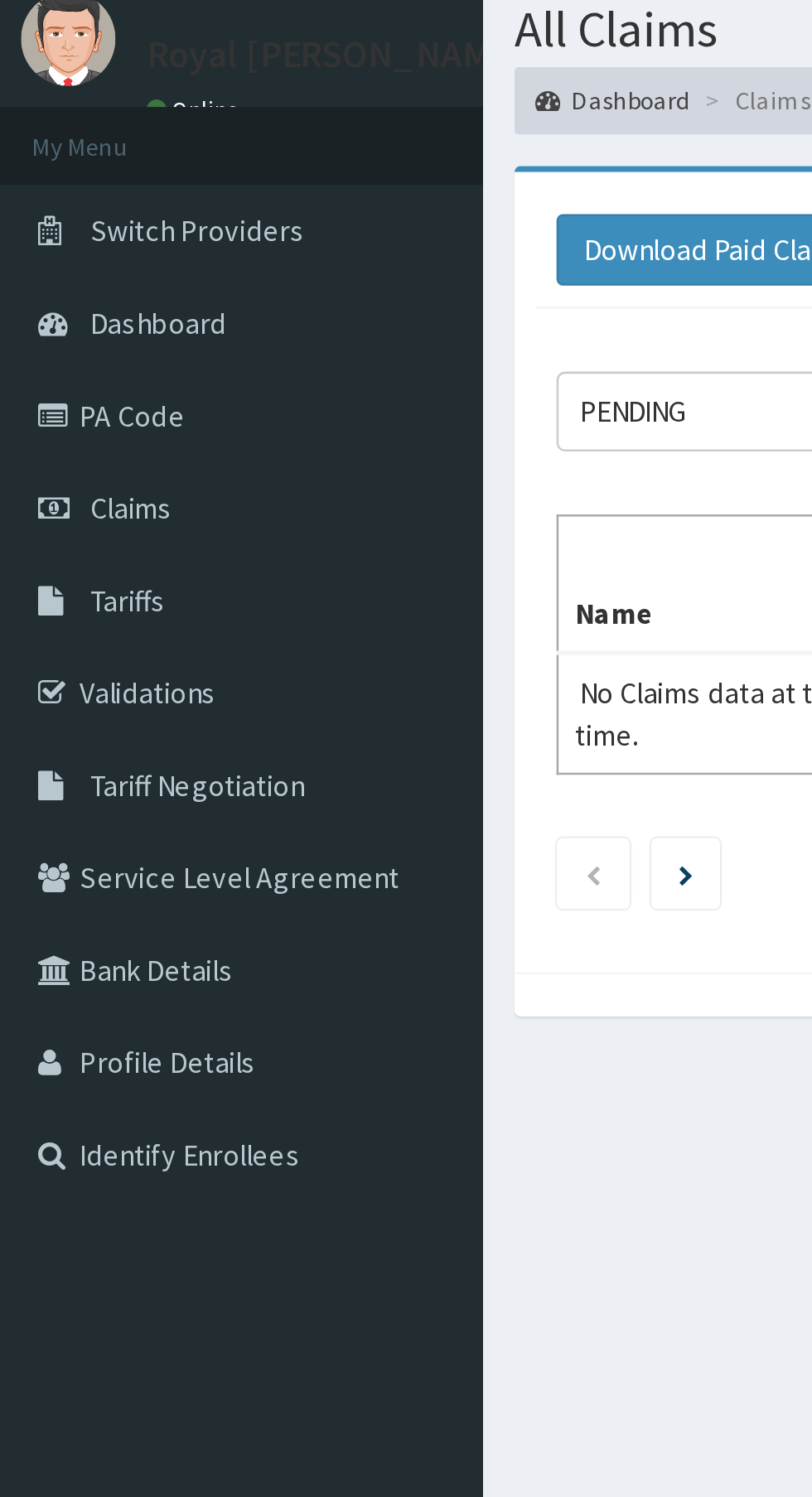
click at [119, 185] on link "Dashboard" at bounding box center [95, 181] width 190 height 37
